Goal: Transaction & Acquisition: Purchase product/service

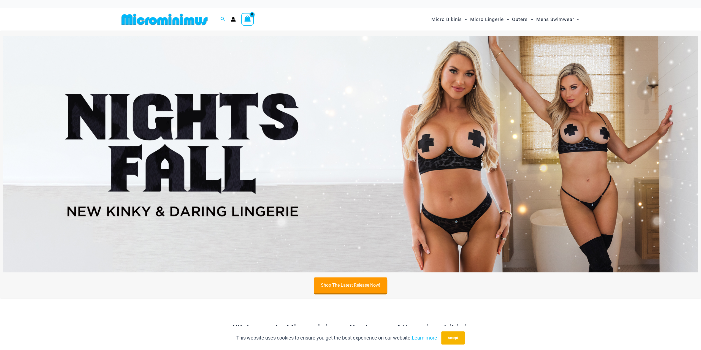
click at [445, 210] on img at bounding box center [350, 154] width 695 height 236
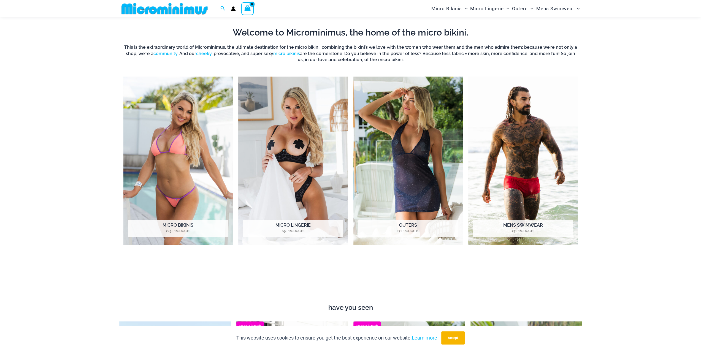
scroll to position [298, 0]
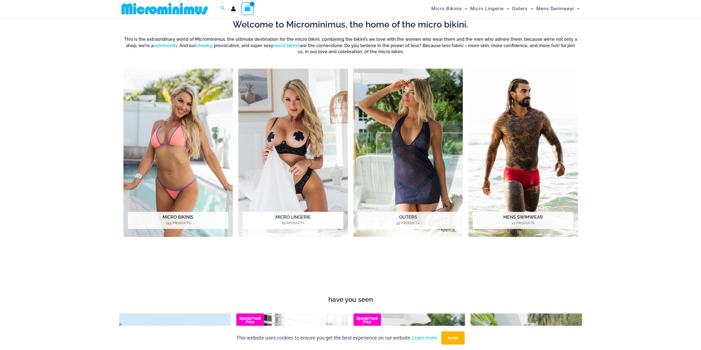
click at [285, 217] on h2 "Micro Lingerie 69 Products" at bounding box center [293, 220] width 100 height 17
click at [163, 160] on img "Visit product category Micro Bikinis" at bounding box center [178, 153] width 110 height 168
click at [410, 193] on img "Visit product category Outers" at bounding box center [408, 153] width 110 height 168
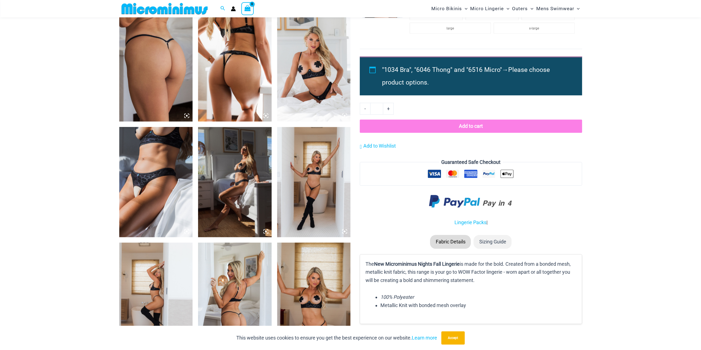
scroll to position [518, 0]
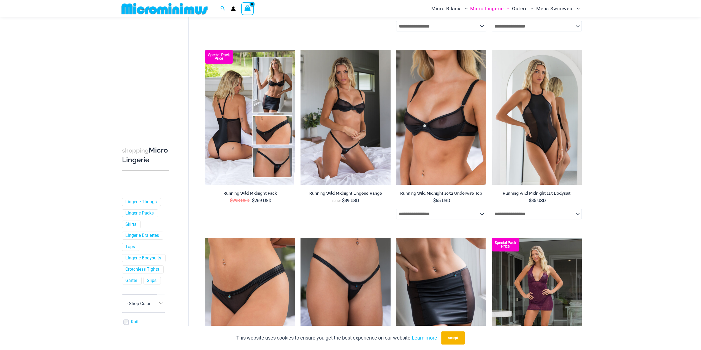
scroll to position [243, 0]
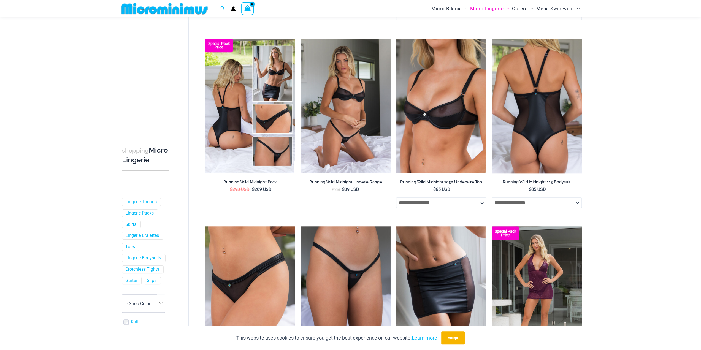
click at [524, 202] on select "**********" at bounding box center [536, 202] width 90 height 10
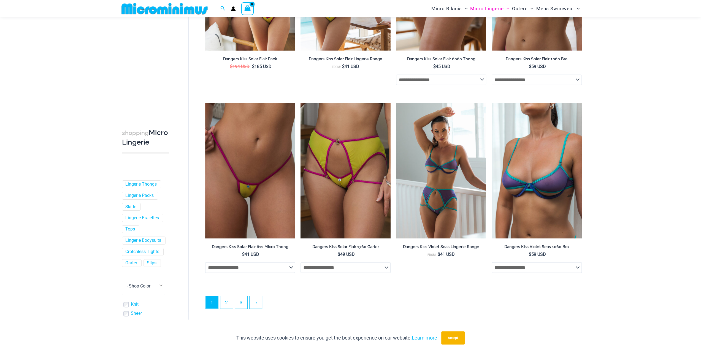
scroll to position [1317, 0]
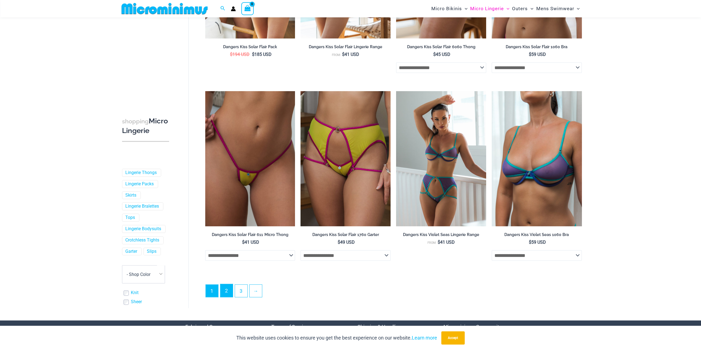
click at [222, 285] on link "2" at bounding box center [226, 290] width 12 height 13
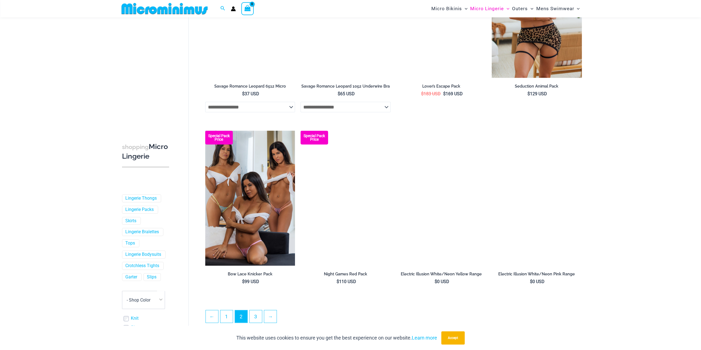
scroll to position [1262, 0]
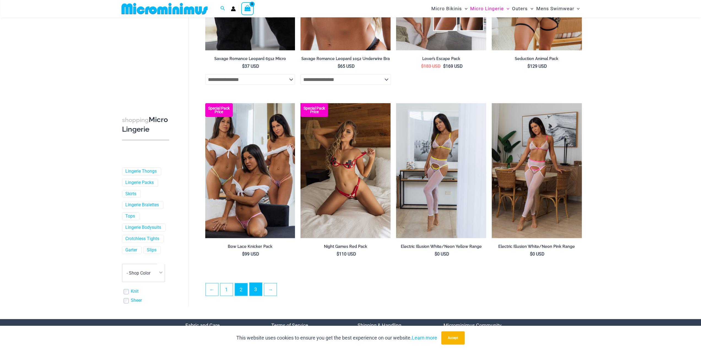
click at [256, 294] on link "3" at bounding box center [255, 289] width 12 height 13
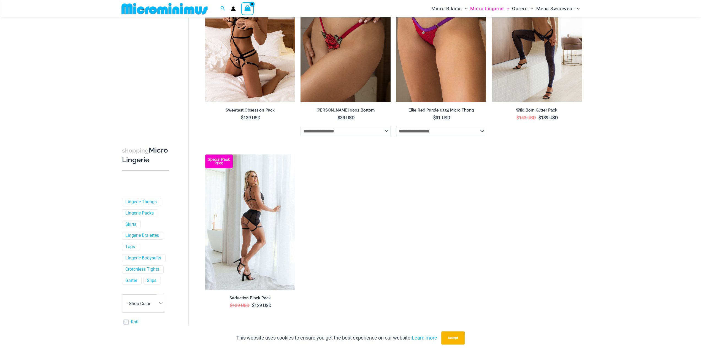
scroll to position [106, 0]
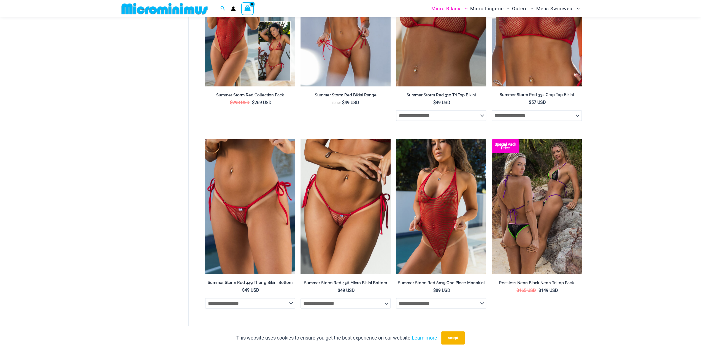
scroll to position [1376, 0]
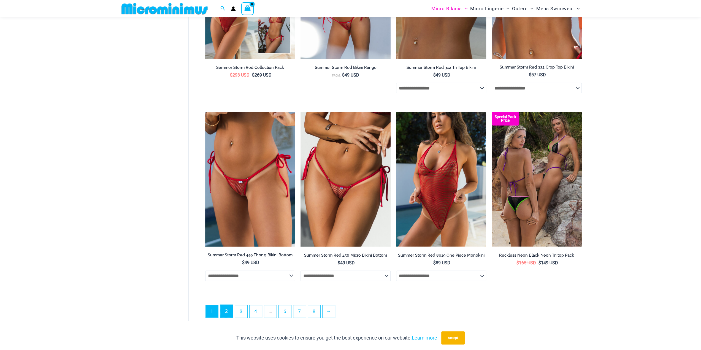
click at [226, 309] on link "2" at bounding box center [226, 311] width 12 height 13
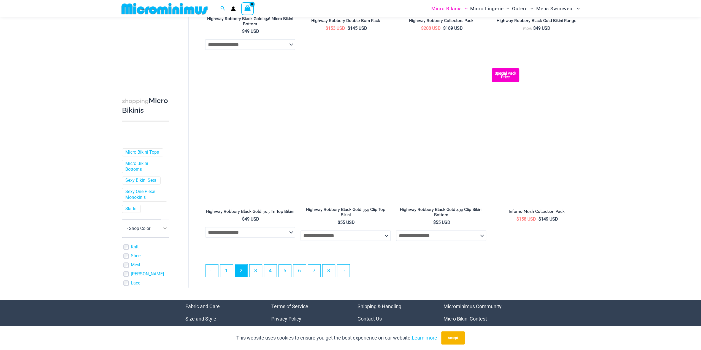
scroll to position [1317, 0]
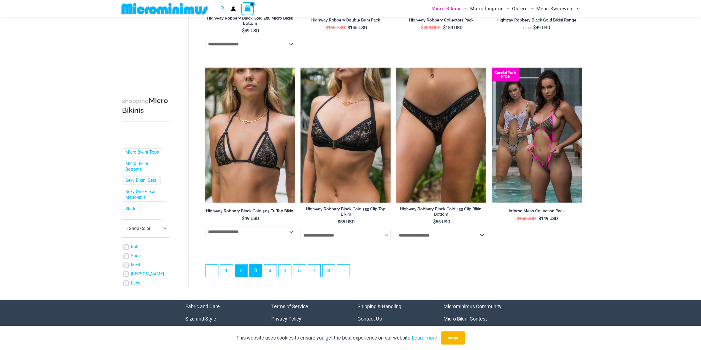
click at [255, 267] on link "3" at bounding box center [255, 270] width 12 height 13
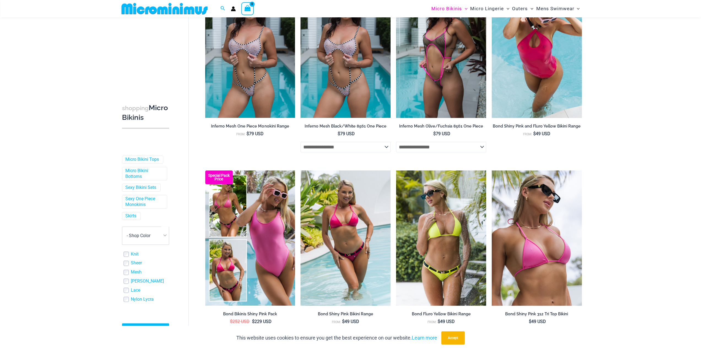
scroll to position [55, 0]
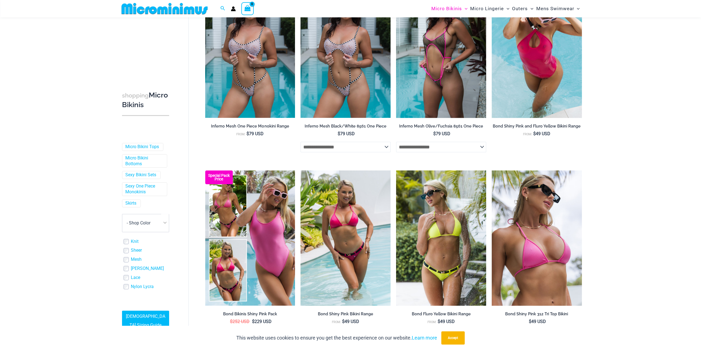
click at [127, 245] on ul "Knit Sheer Mesh [PERSON_NAME] Lace Nylon Lycra" at bounding box center [145, 264] width 47 height 52
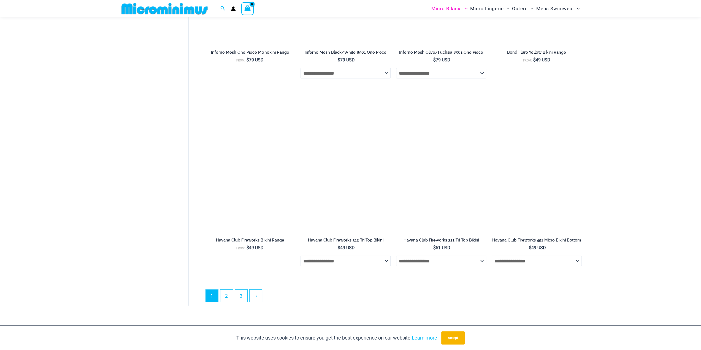
scroll to position [1427, 0]
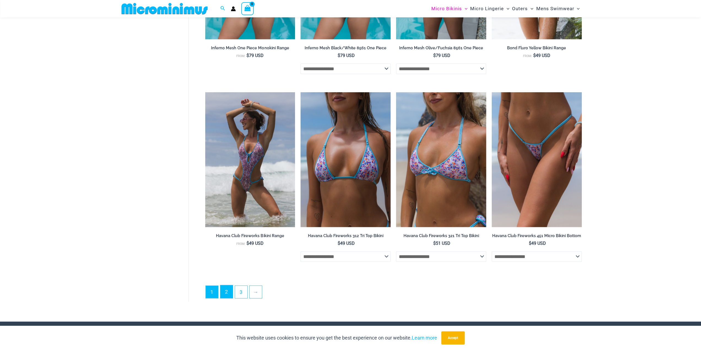
click at [224, 294] on link "2" at bounding box center [226, 291] width 12 height 13
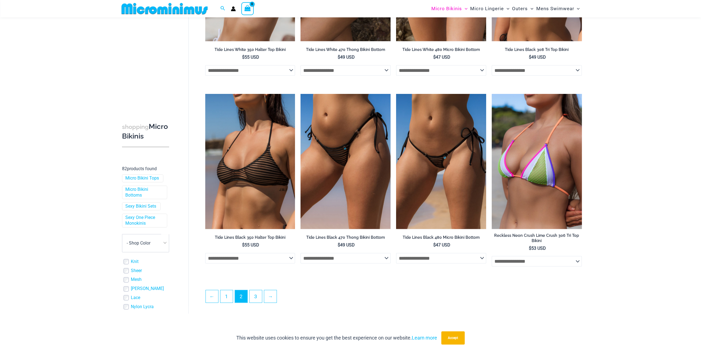
scroll to position [1317, 0]
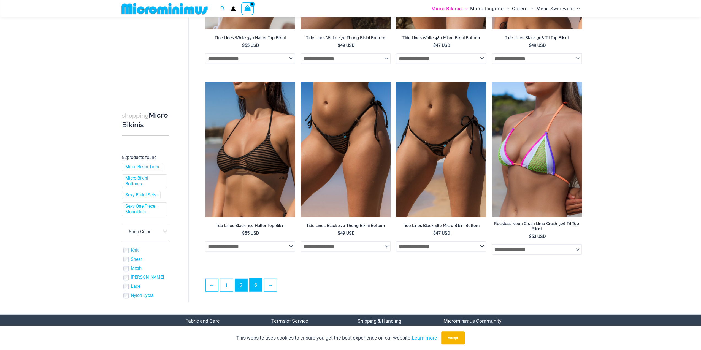
click at [254, 278] on link "3" at bounding box center [255, 284] width 12 height 13
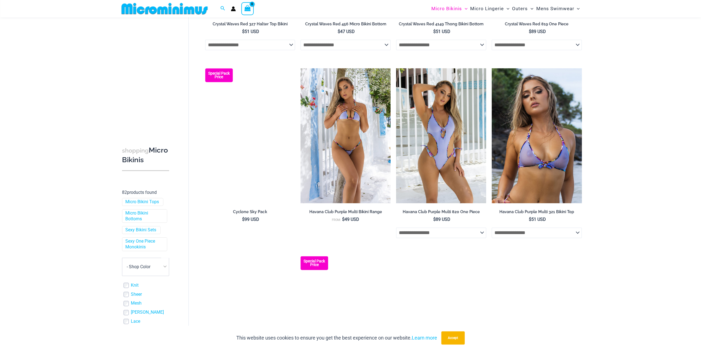
scroll to position [629, 0]
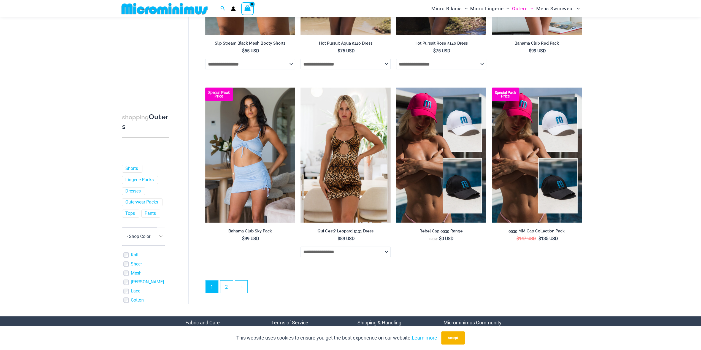
scroll to position [1321, 0]
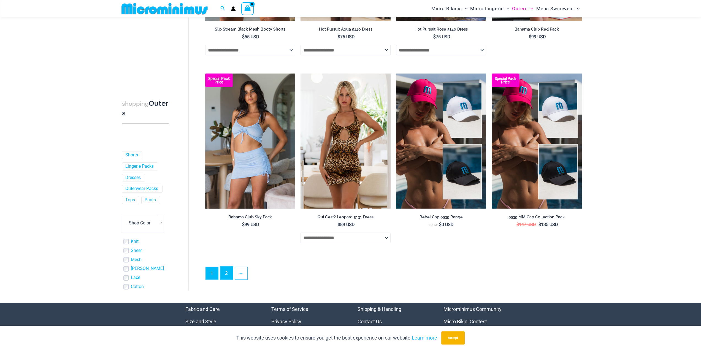
click at [221, 277] on link "2" at bounding box center [226, 272] width 12 height 13
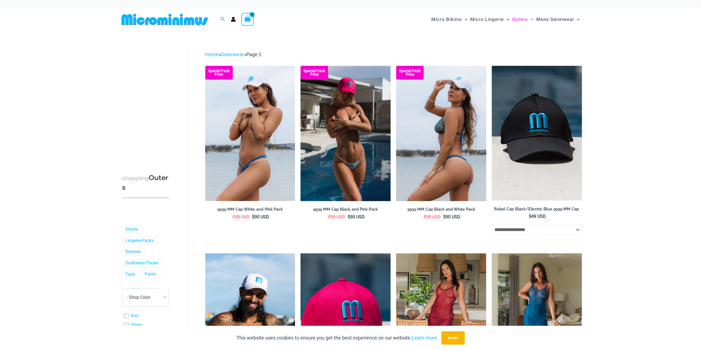
click at [430, 166] on img at bounding box center [441, 133] width 90 height 135
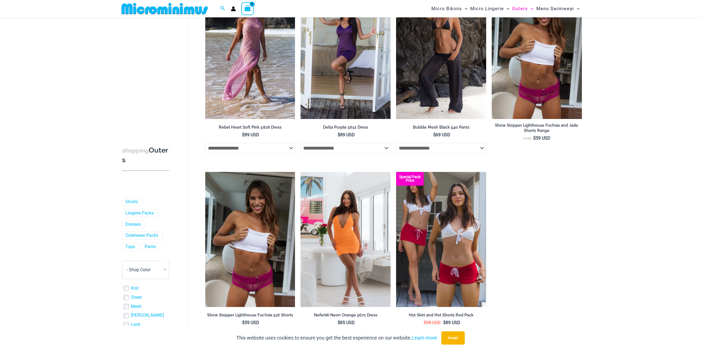
scroll to position [464, 0]
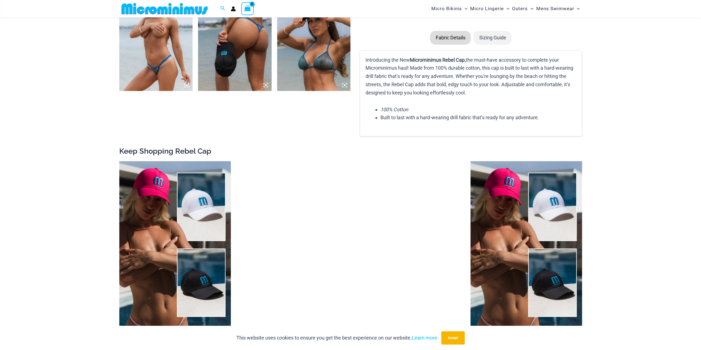
scroll to position [601, 0]
